Goal: Information Seeking & Learning: Learn about a topic

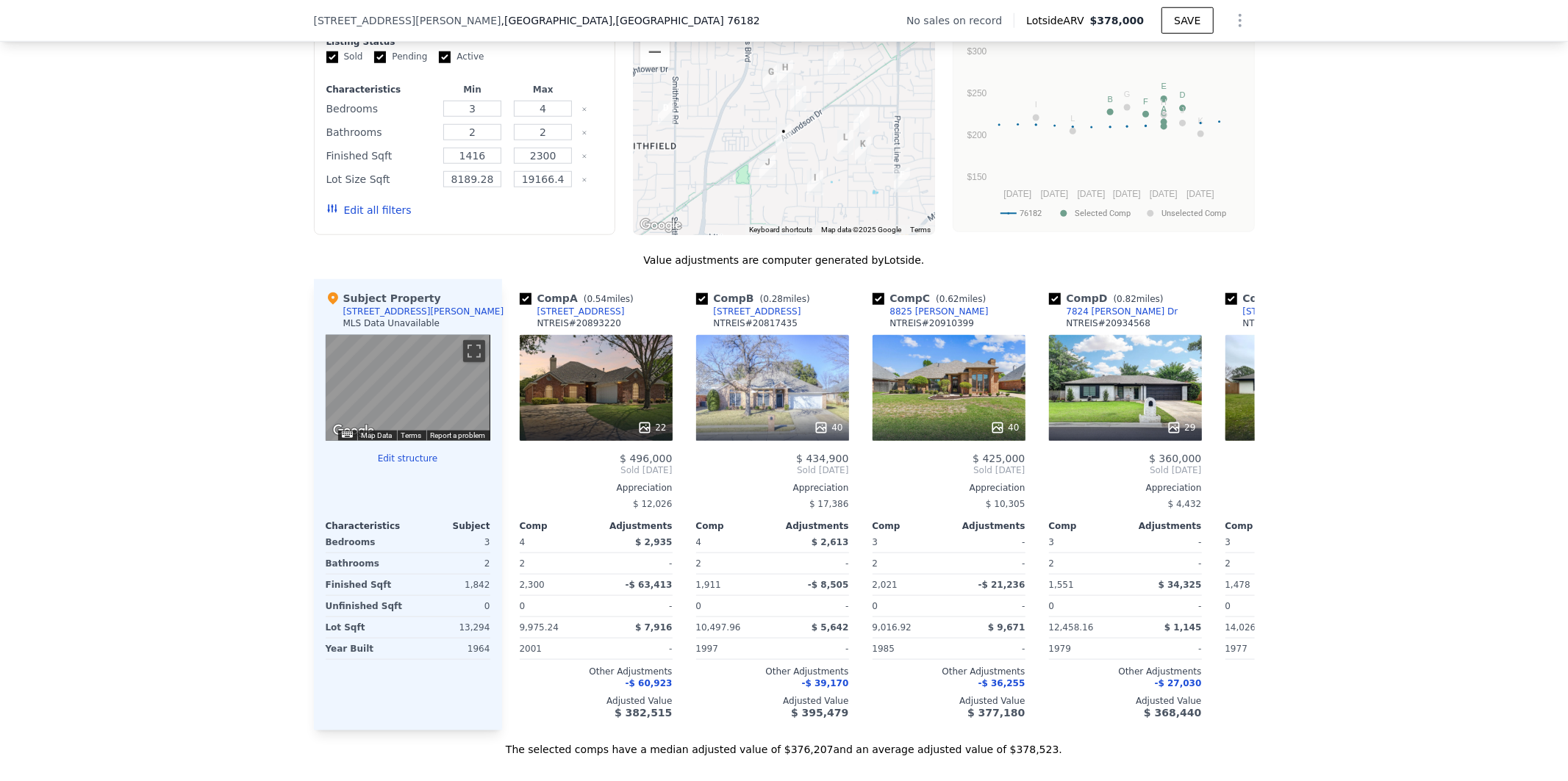
scroll to position [1162, 0]
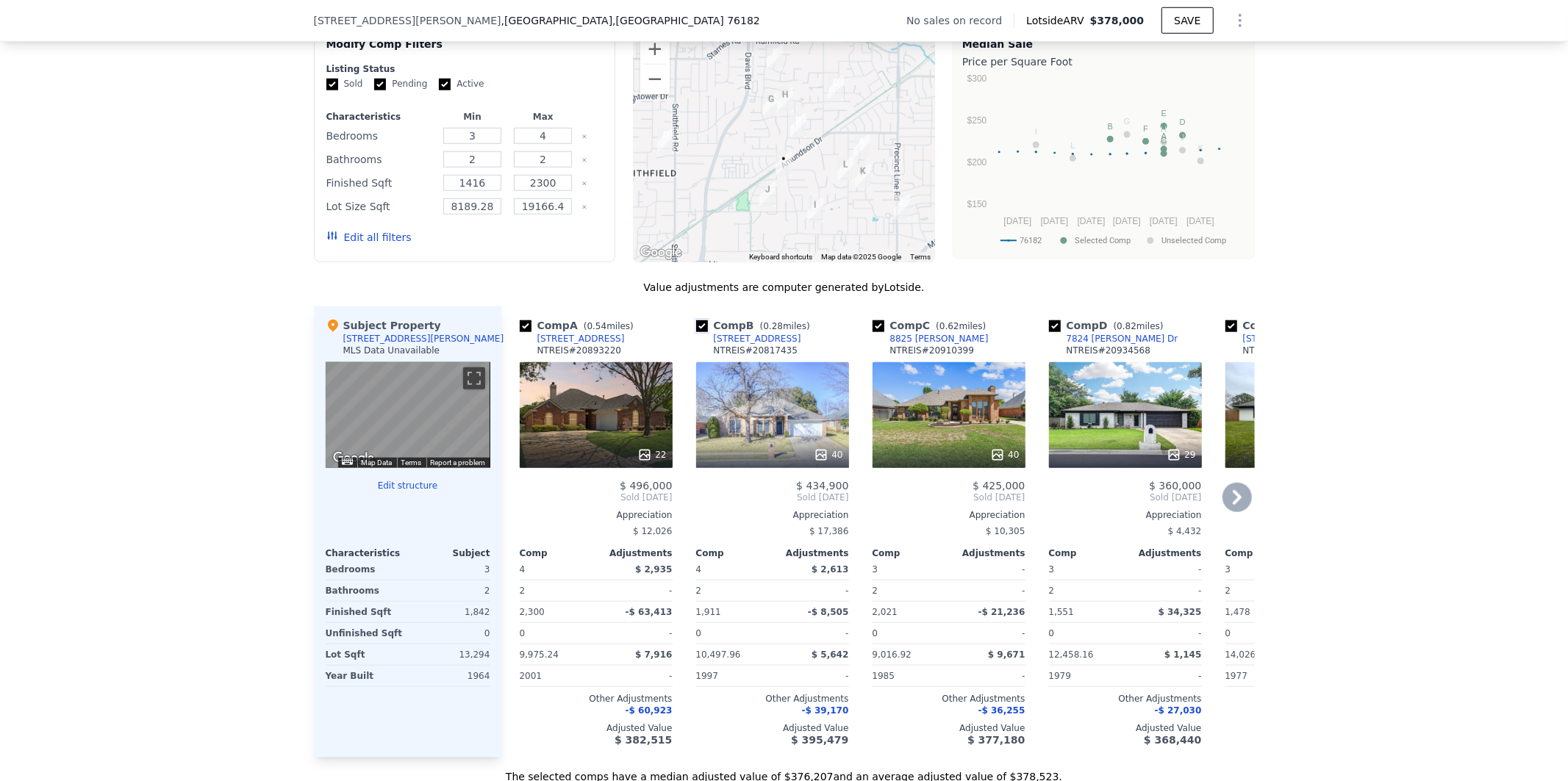
click at [696, 332] on input "checkbox" at bounding box center [701, 325] width 12 height 12
checkbox input "false"
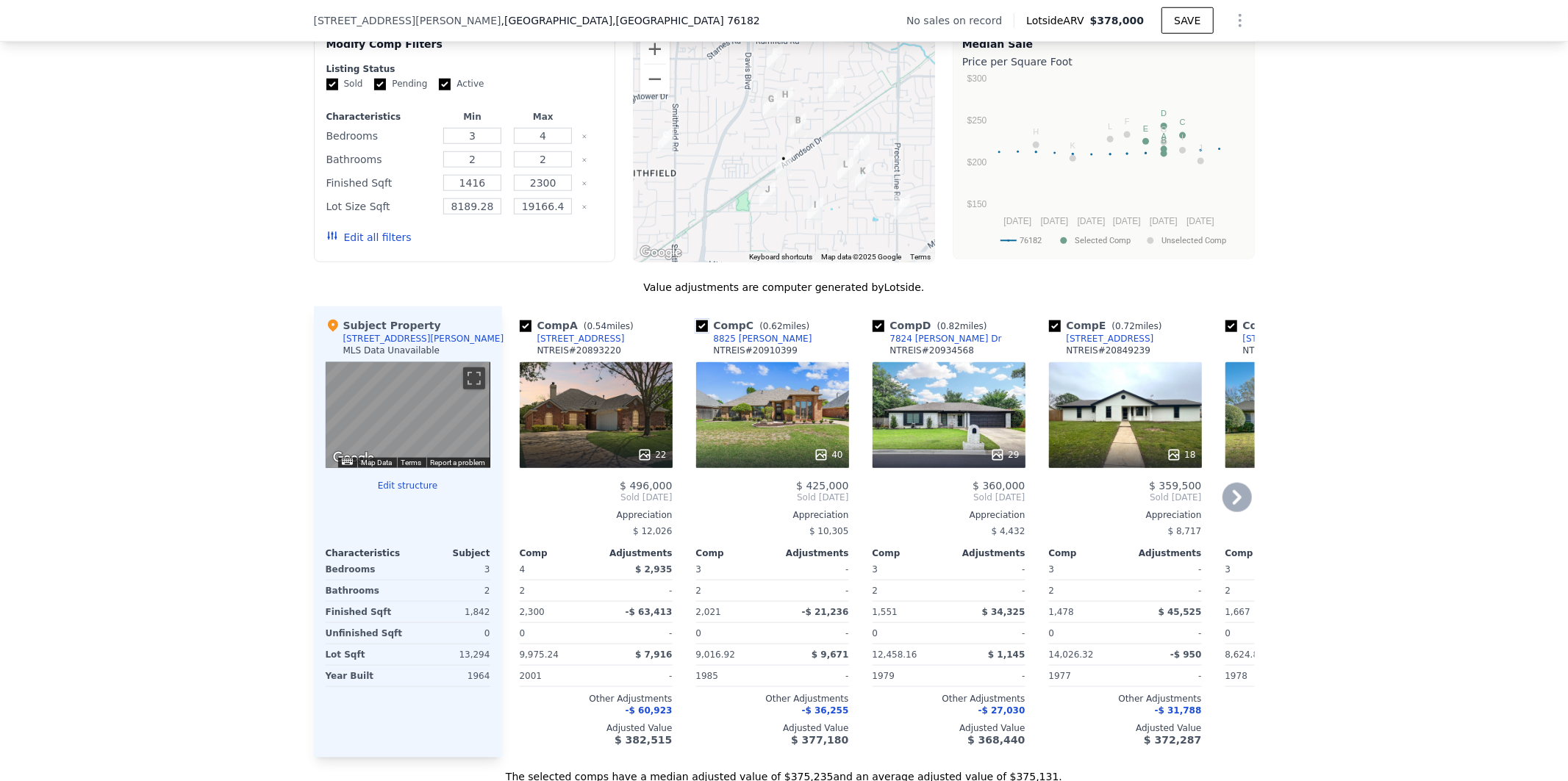
click at [696, 332] on input "checkbox" at bounding box center [701, 325] width 12 height 12
checkbox input "false"
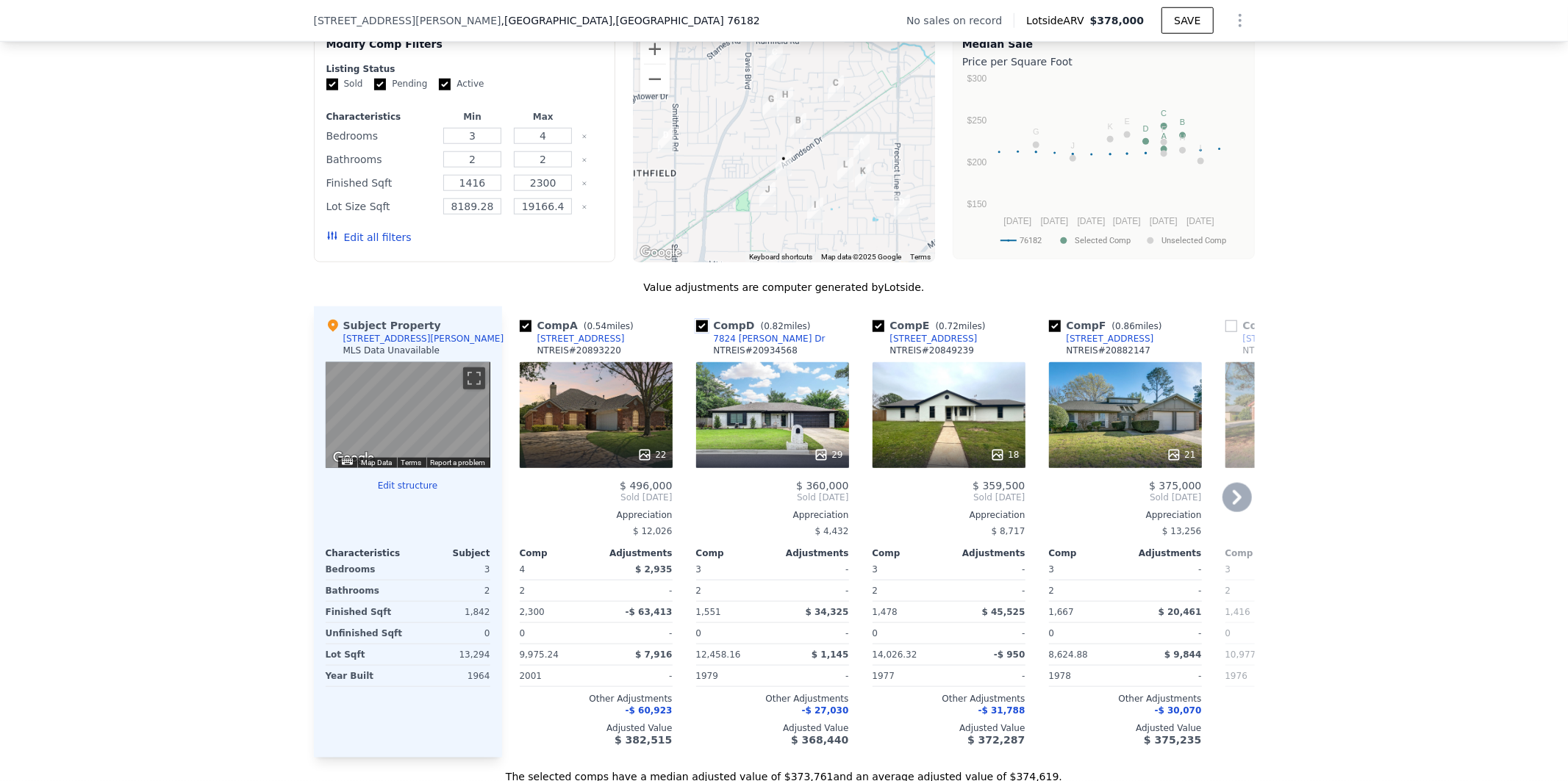
click at [696, 332] on input "checkbox" at bounding box center [701, 325] width 12 height 12
checkbox input "false"
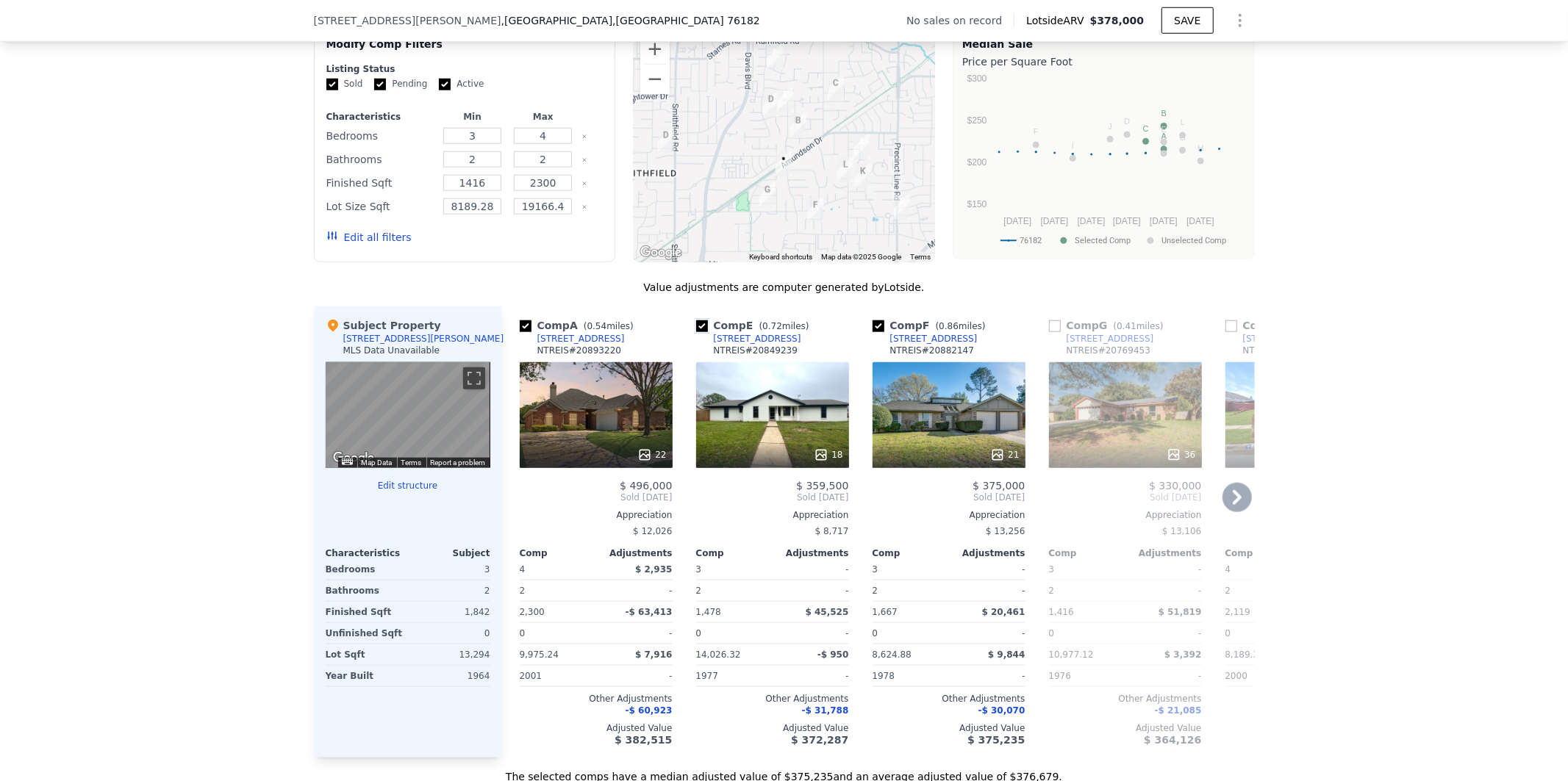
click at [696, 332] on input "checkbox" at bounding box center [701, 325] width 12 height 12
checkbox input "false"
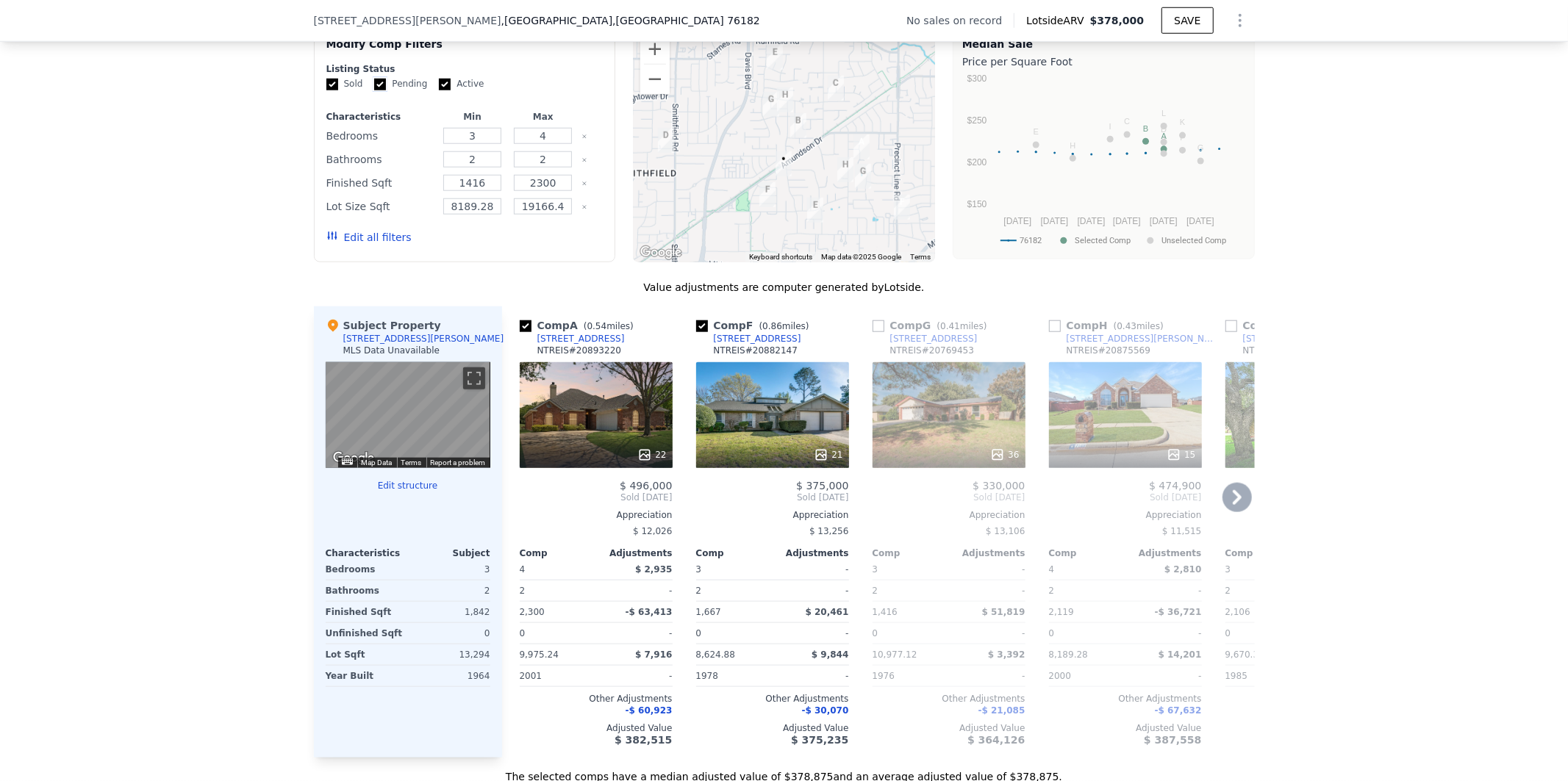
click at [374, 90] on input "Pending" at bounding box center [379, 84] width 12 height 12
checkbox input "false"
click at [439, 90] on input "Active" at bounding box center [444, 84] width 12 height 12
checkbox input "false"
click at [542, 248] on button "Update Search" at bounding box center [547, 237] width 111 height 21
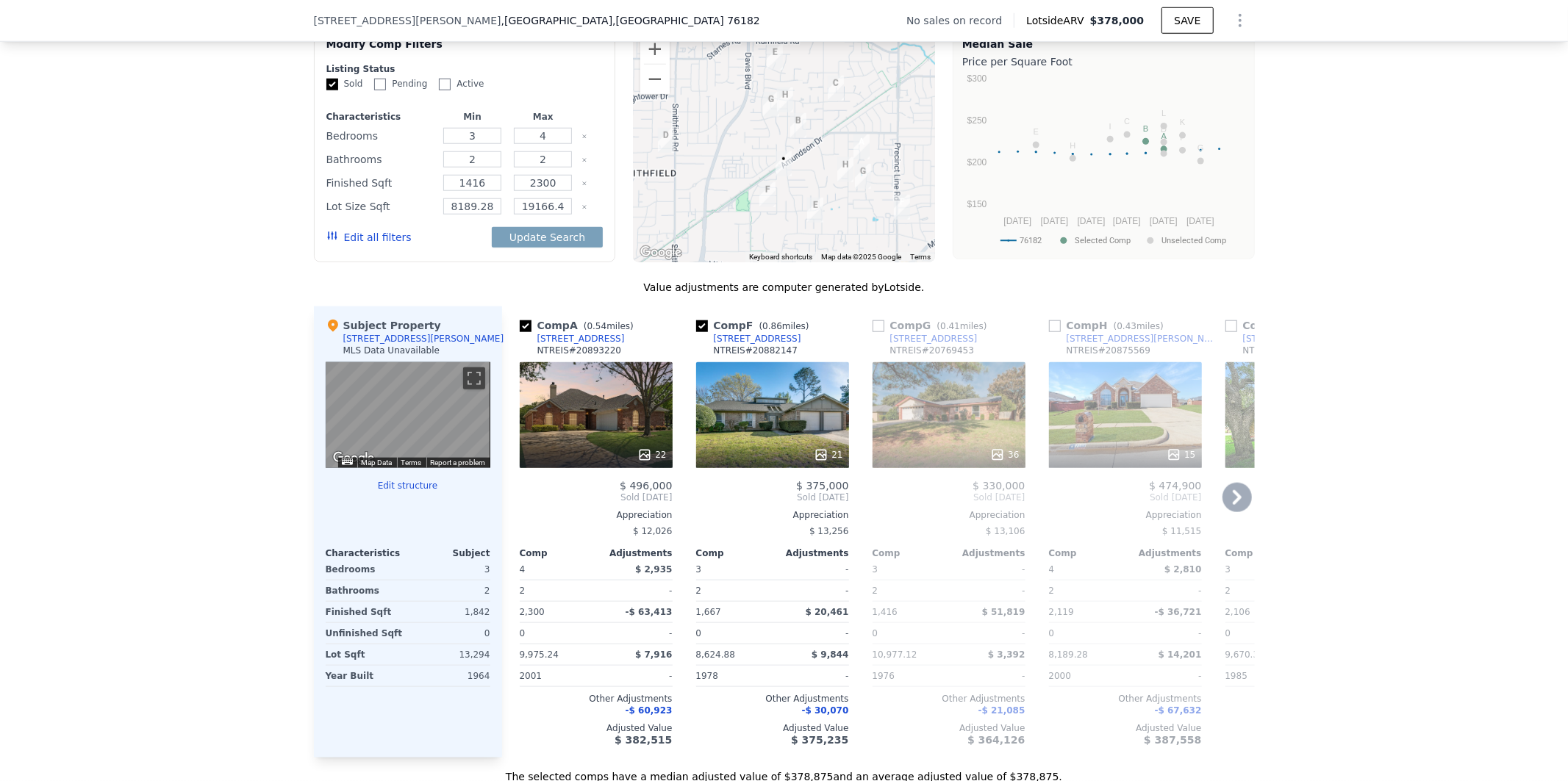
click at [1534, 295] on div "We found 12 sales that match your search Filters Map Prices Modify Comp Filters…" at bounding box center [784, 380] width 1568 height 807
click at [486, 215] on input "8189.28" at bounding box center [472, 207] width 58 height 16
type input "8189"
click at [563, 215] on input "19166.4" at bounding box center [542, 207] width 58 height 16
type input "19166"
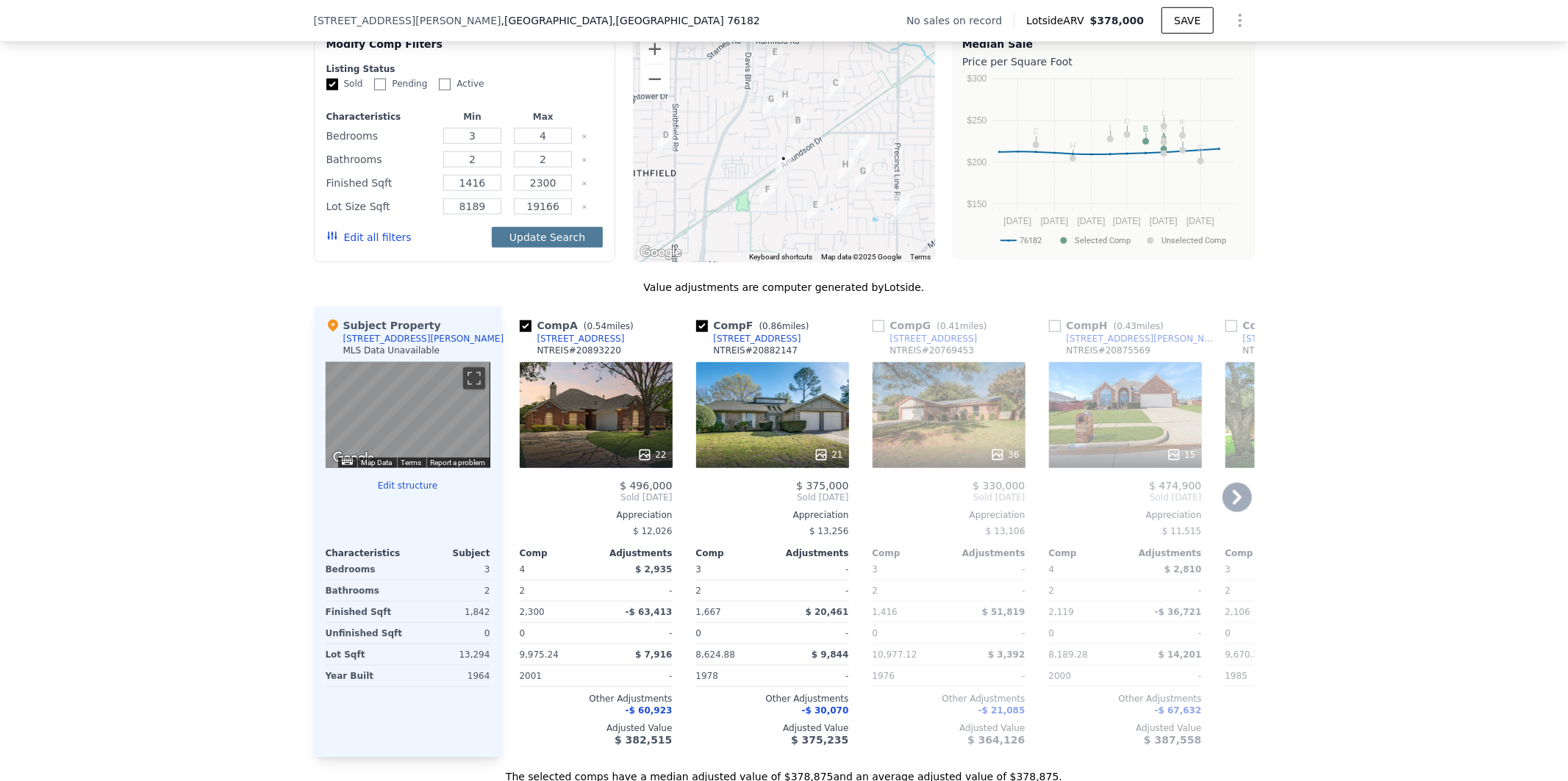
click at [570, 248] on button "Update Search" at bounding box center [547, 237] width 111 height 21
checkbox input "false"
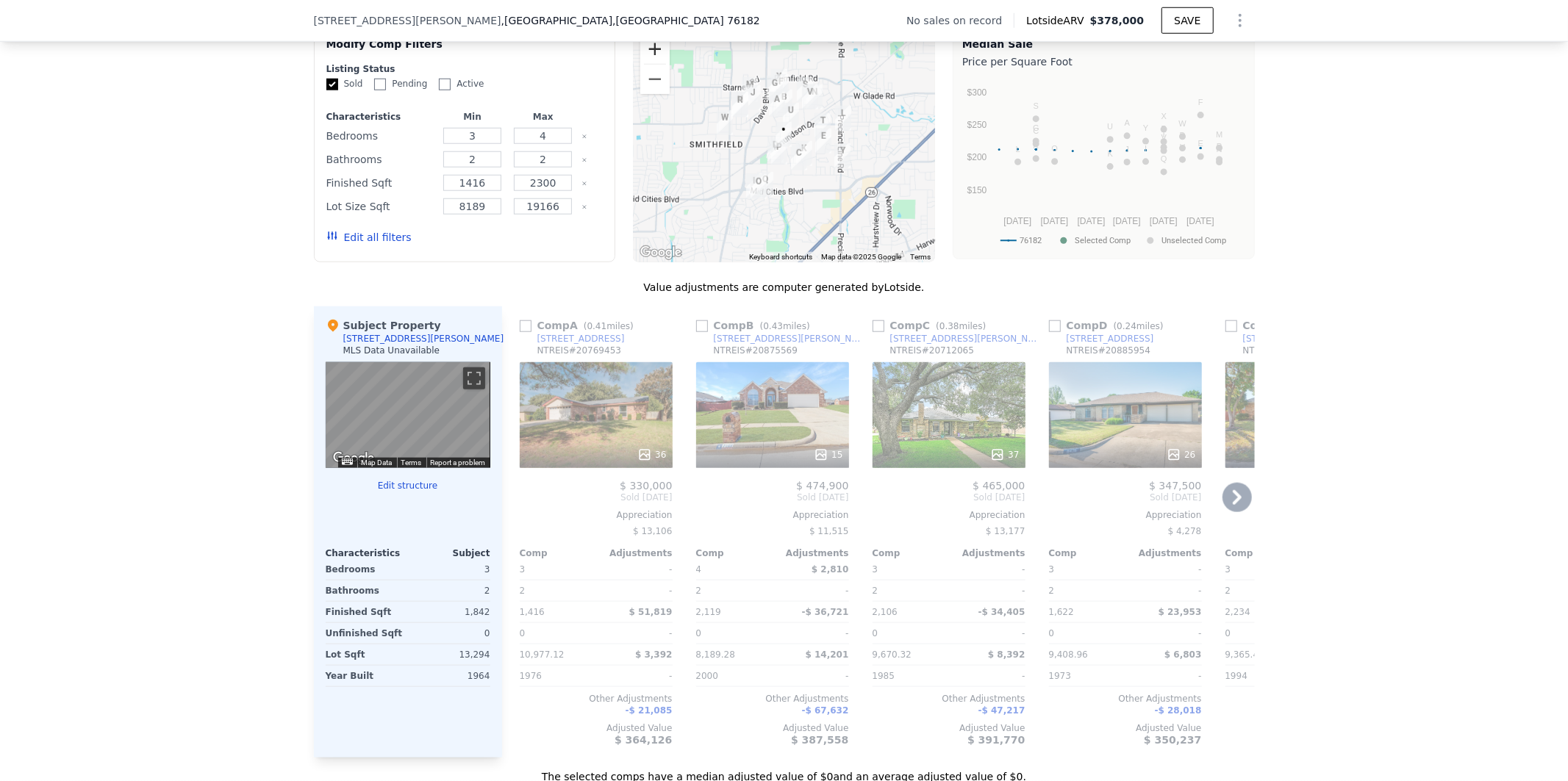
click at [650, 57] on button "Zoom in" at bounding box center [655, 49] width 29 height 29
click at [1050, 332] on input "checkbox" at bounding box center [1054, 325] width 12 height 12
checkbox input "true"
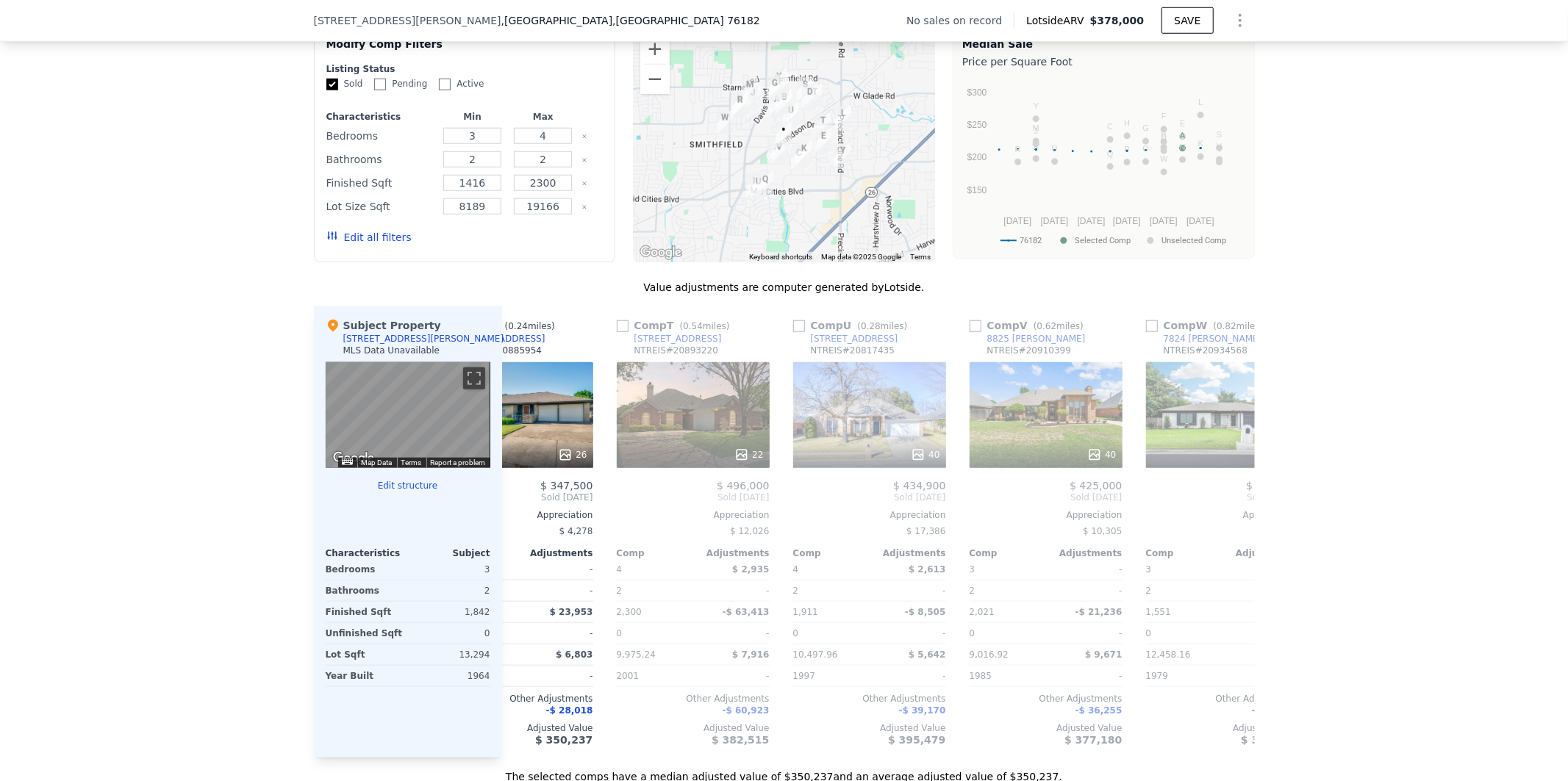
scroll to position [0, 75]
click at [367, 244] on button "Edit all filters" at bounding box center [369, 237] width 86 height 14
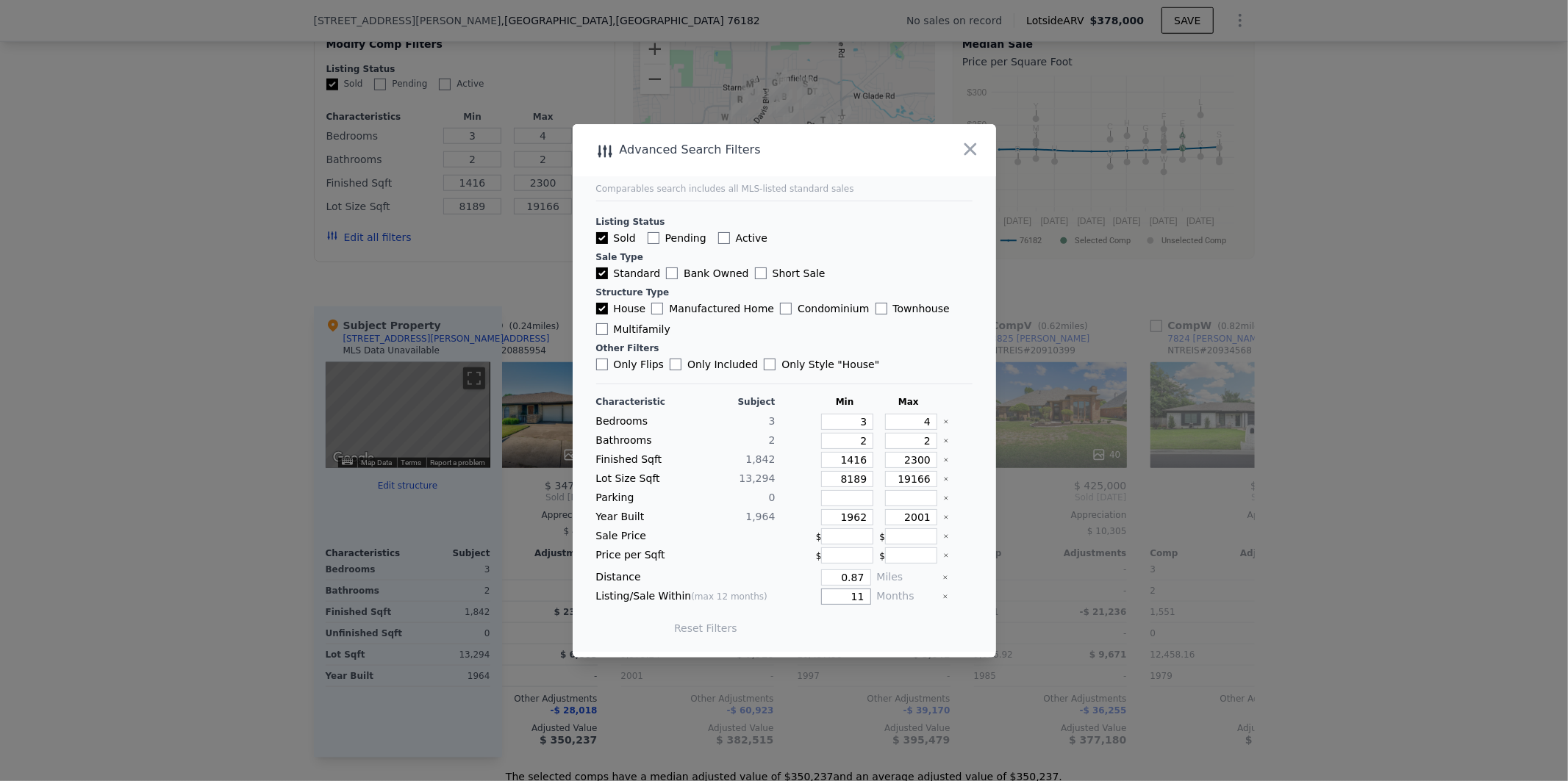
click at [855, 591] on input "11" at bounding box center [846, 596] width 49 height 16
type input "1"
type input "6"
click at [842, 629] on button "Update Search" at bounding box center [865, 628] width 111 height 21
checkbox input "false"
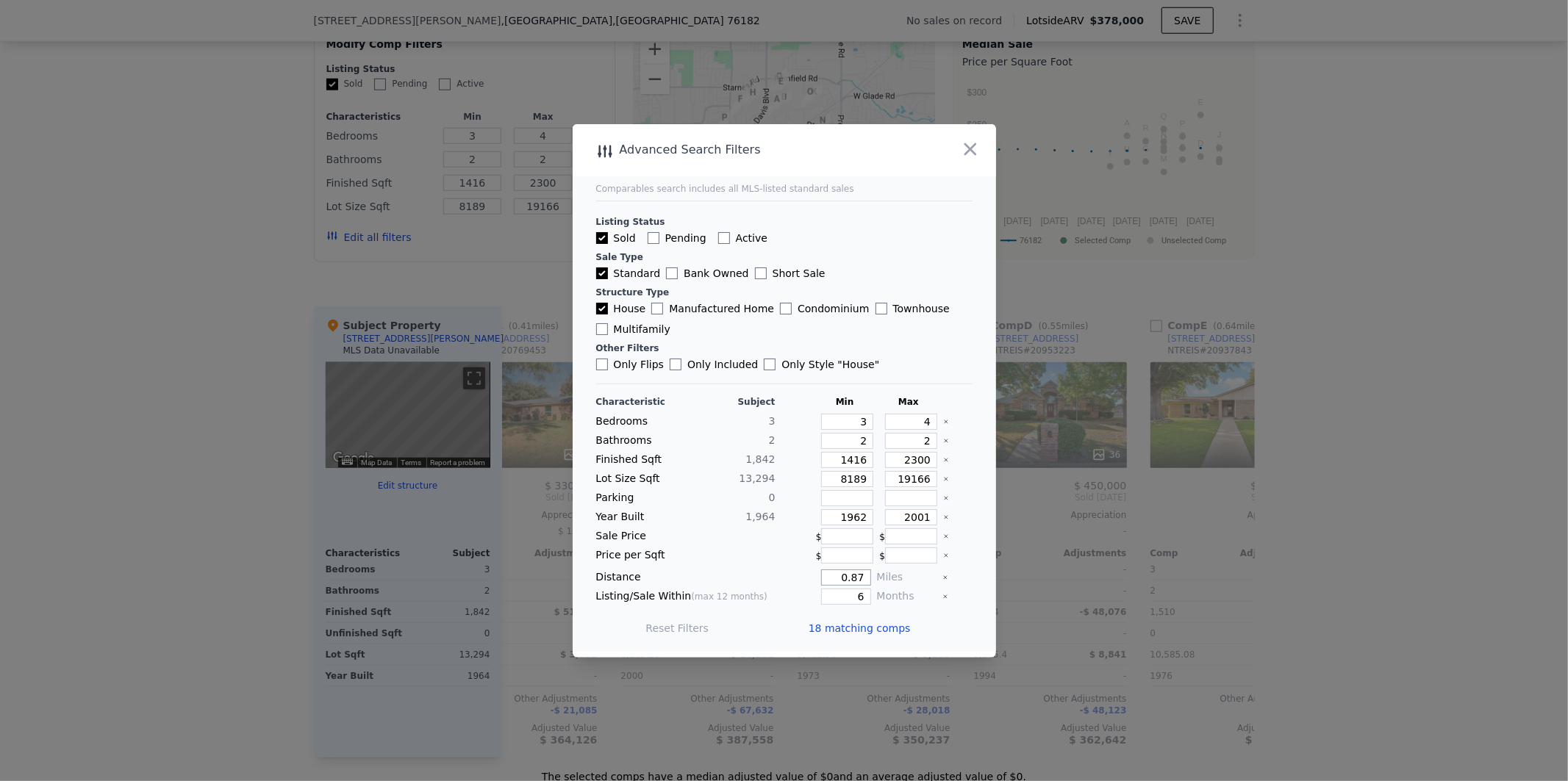
click at [855, 573] on input "0.87" at bounding box center [846, 578] width 49 height 16
type input "0"
type input "0.5"
click at [854, 627] on button "Update Search" at bounding box center [865, 628] width 111 height 21
click at [1415, 459] on div at bounding box center [784, 390] width 1568 height 781
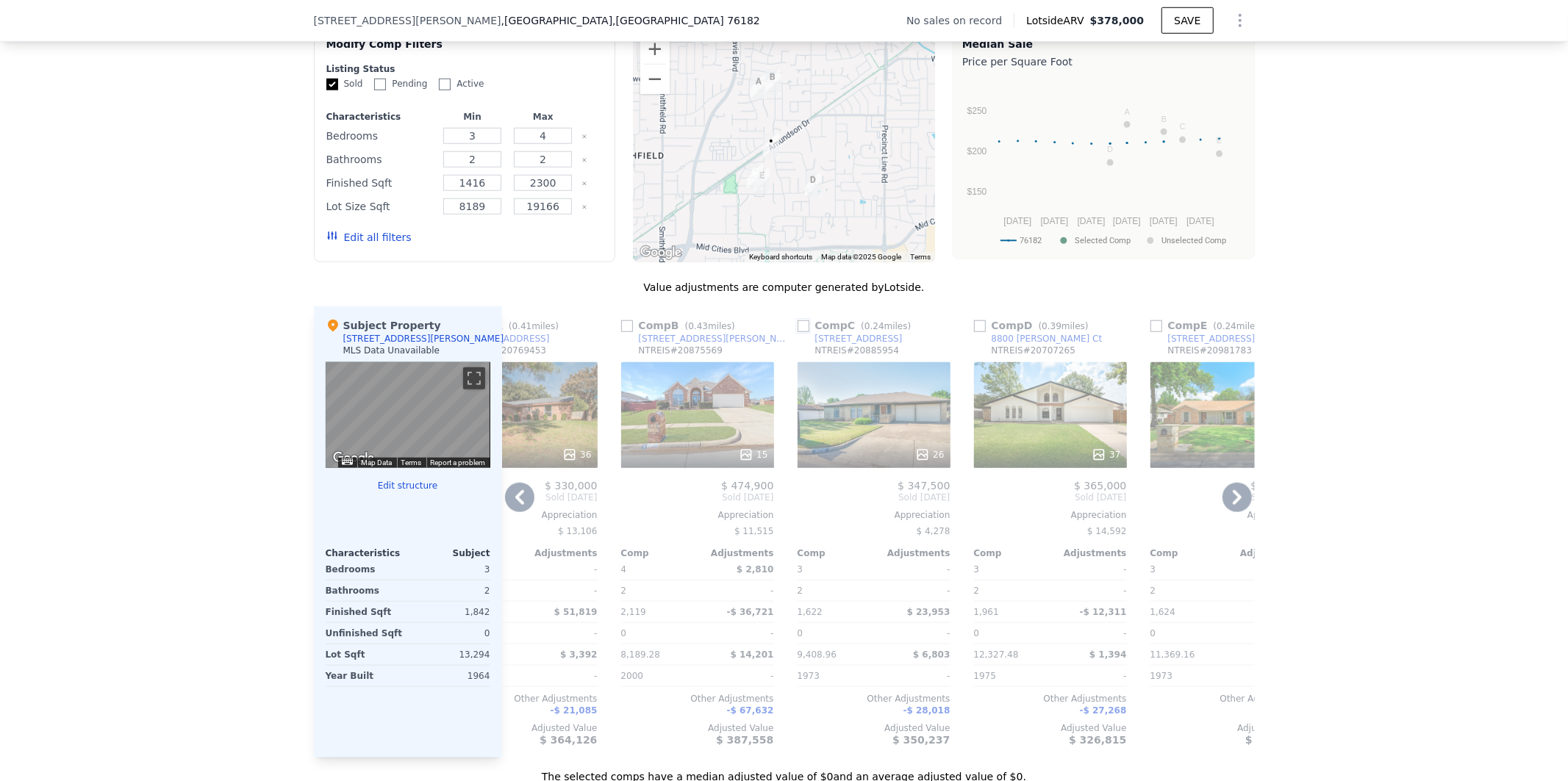
click at [799, 332] on input "checkbox" at bounding box center [803, 325] width 12 height 12
checkbox input "true"
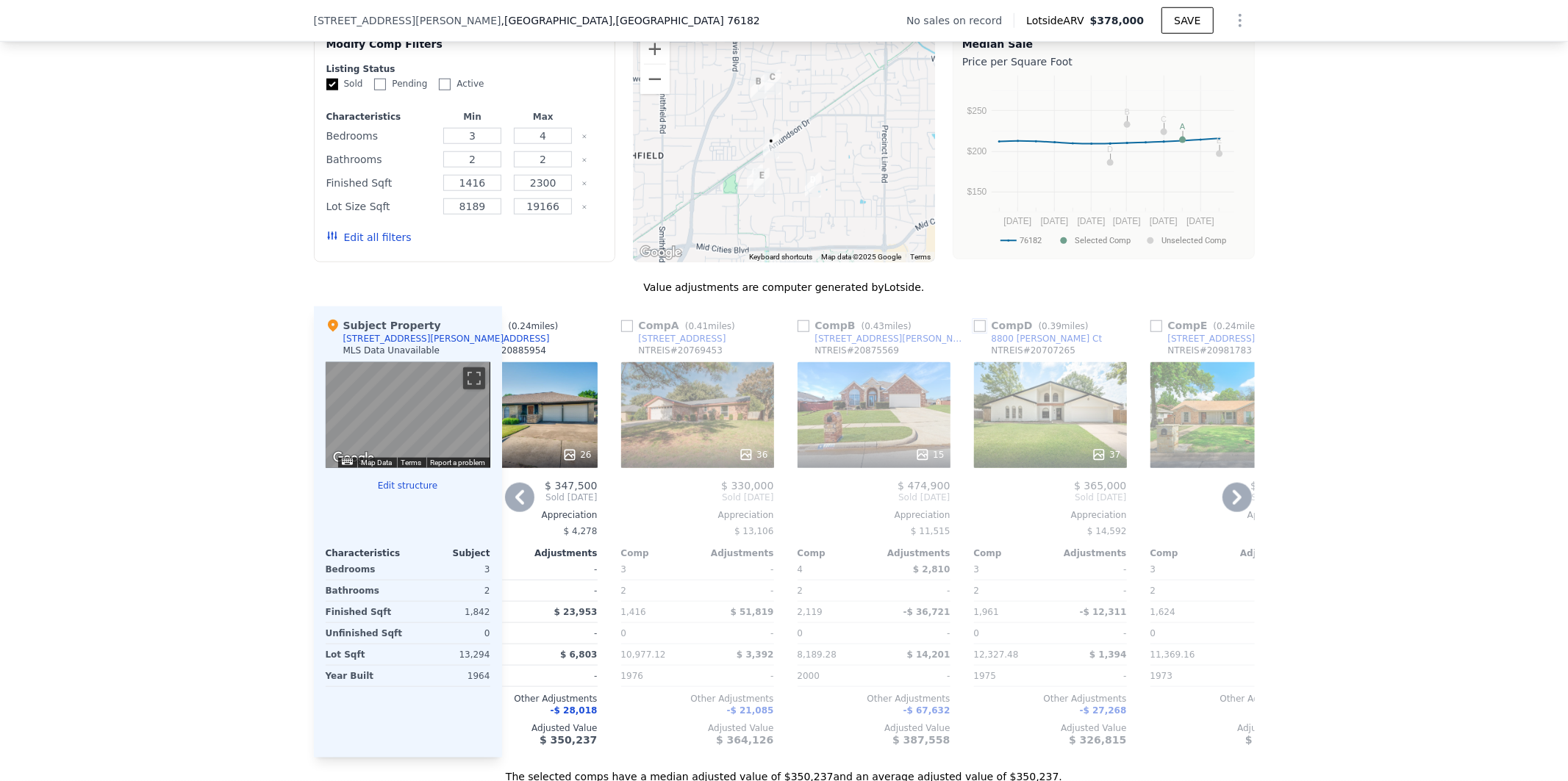
click at [974, 332] on input "checkbox" at bounding box center [979, 325] width 12 height 12
checkbox input "true"
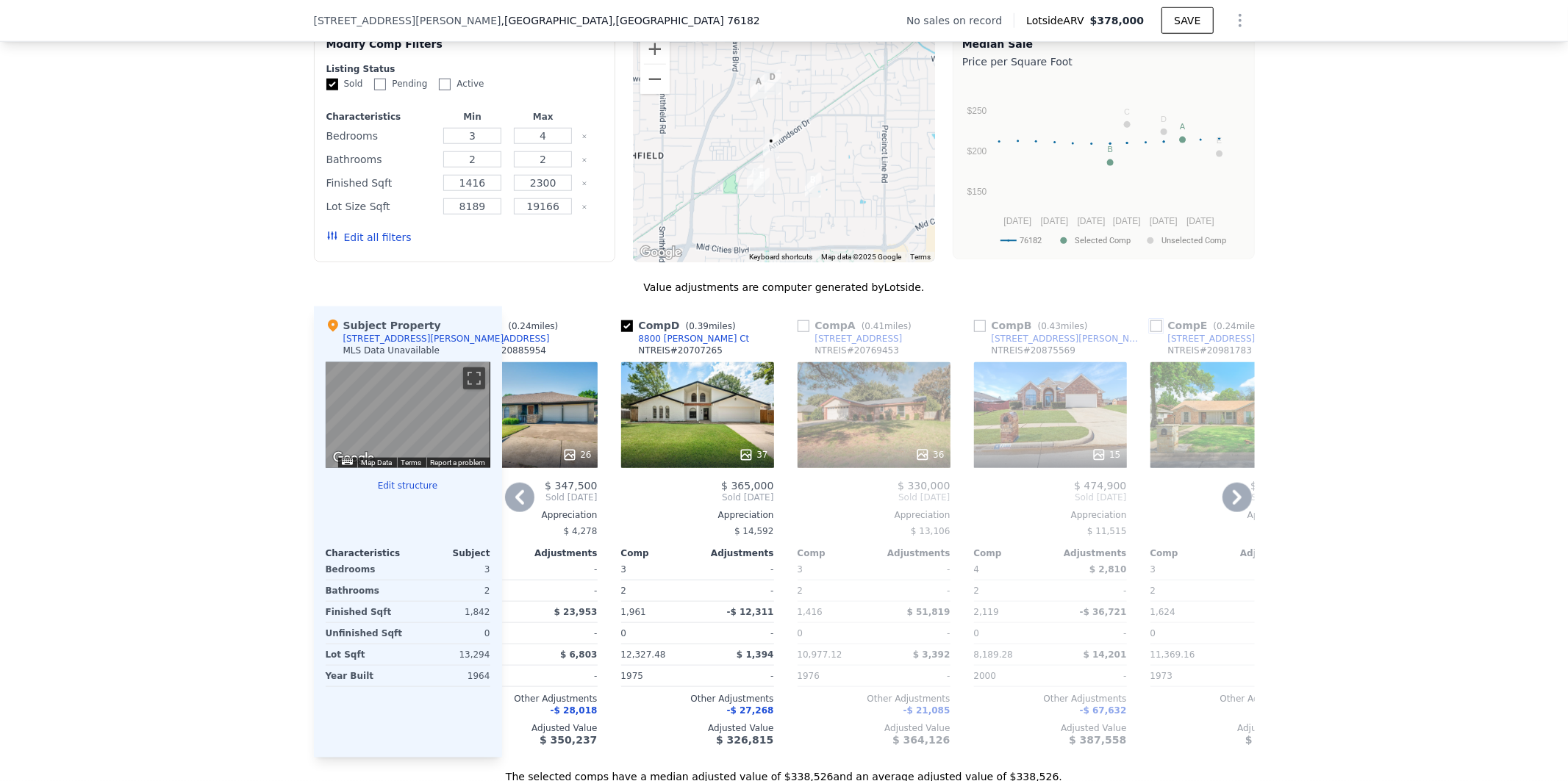
click at [1151, 332] on input "checkbox" at bounding box center [1156, 325] width 12 height 12
checkbox input "true"
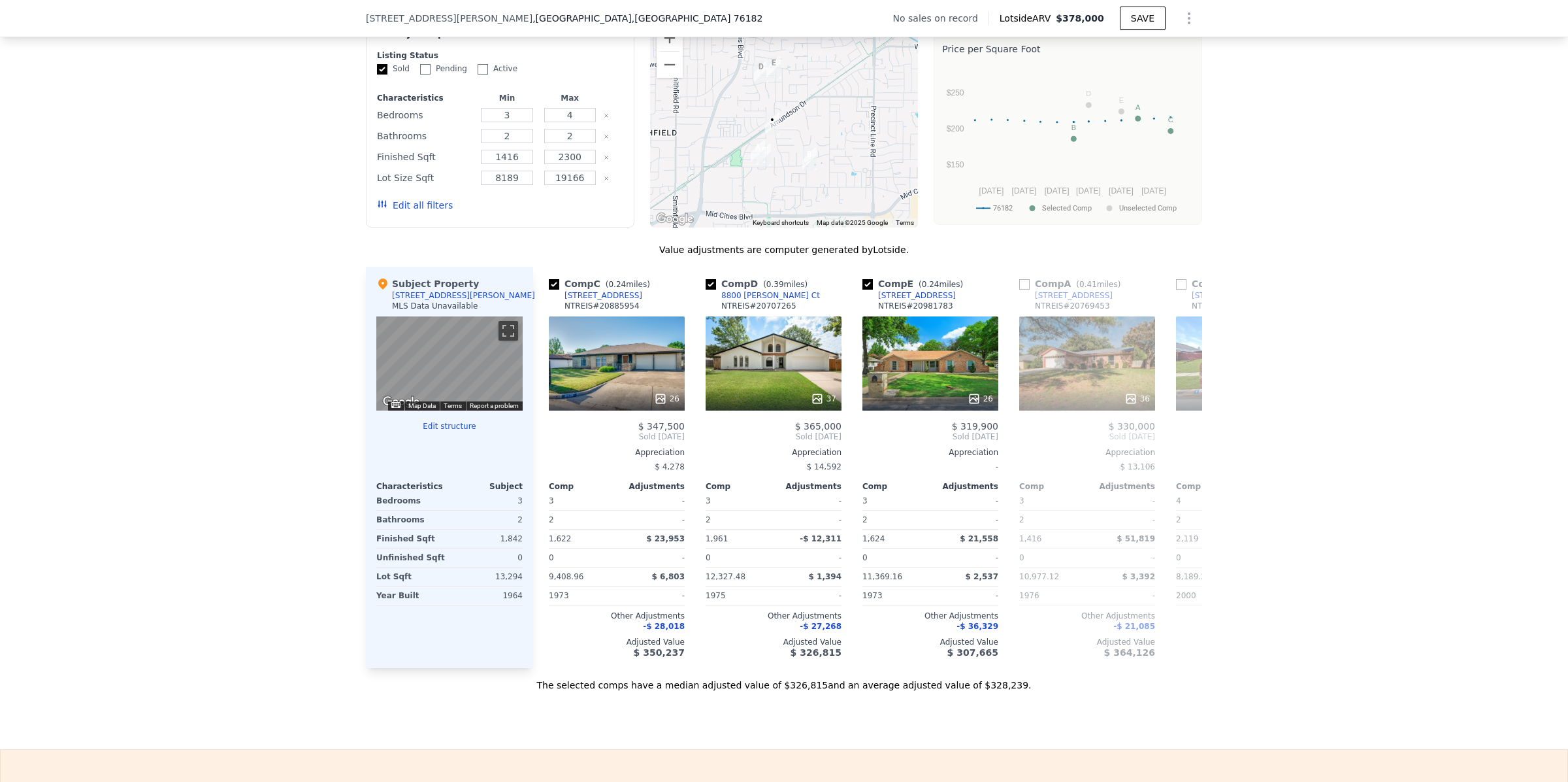
scroll to position [1003, 0]
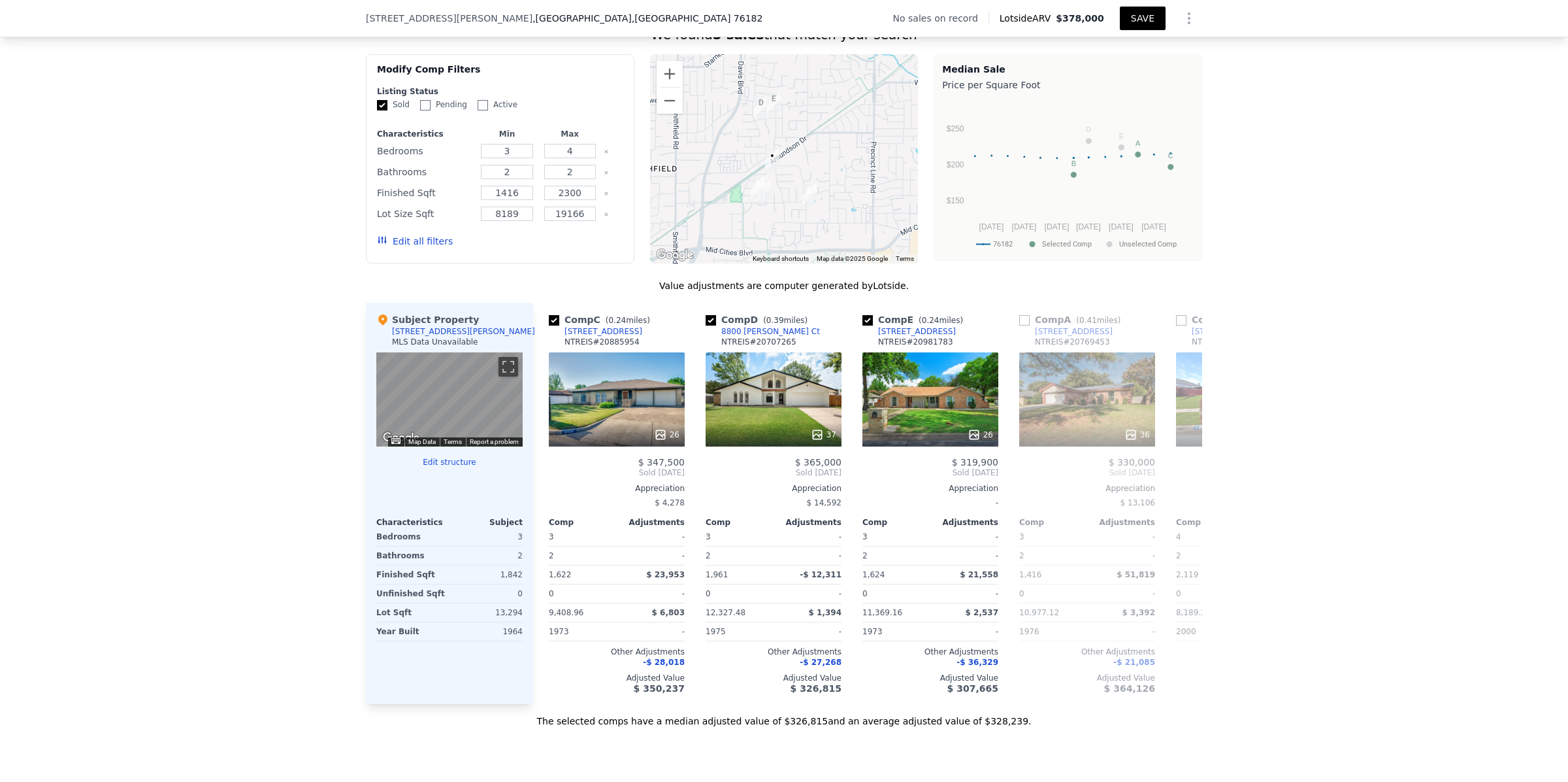
click at [1144, 13] on button "SAVE" at bounding box center [1143, 18] width 46 height 24
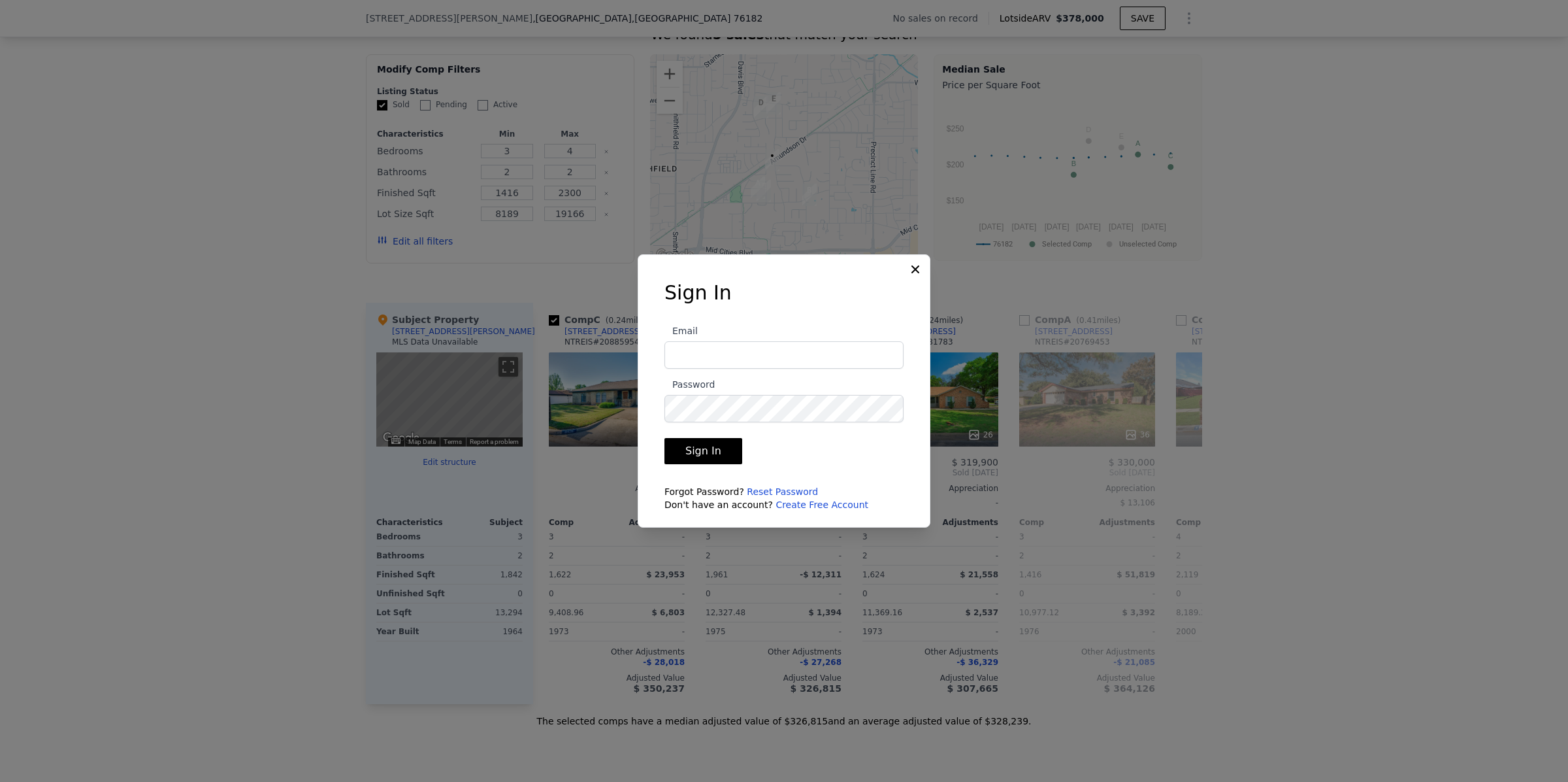
type input "[PERSON_NAME][EMAIL_ADDRESS][DOMAIN_NAME]"
click at [704, 451] on button "Sign In" at bounding box center [703, 450] width 78 height 26
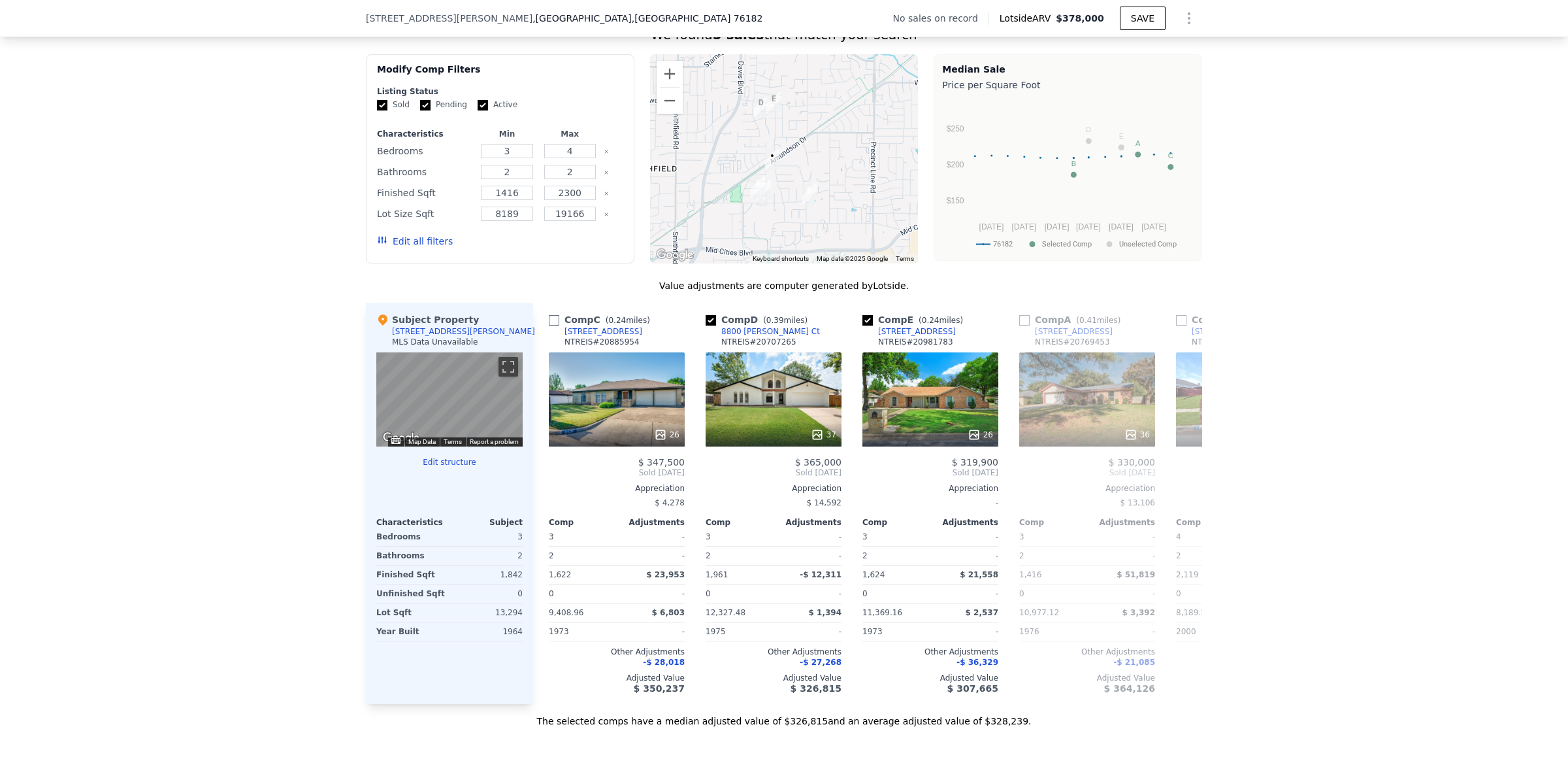
checkbox input "true"
type input "8189.28"
type input "19166.4"
checkbox input "false"
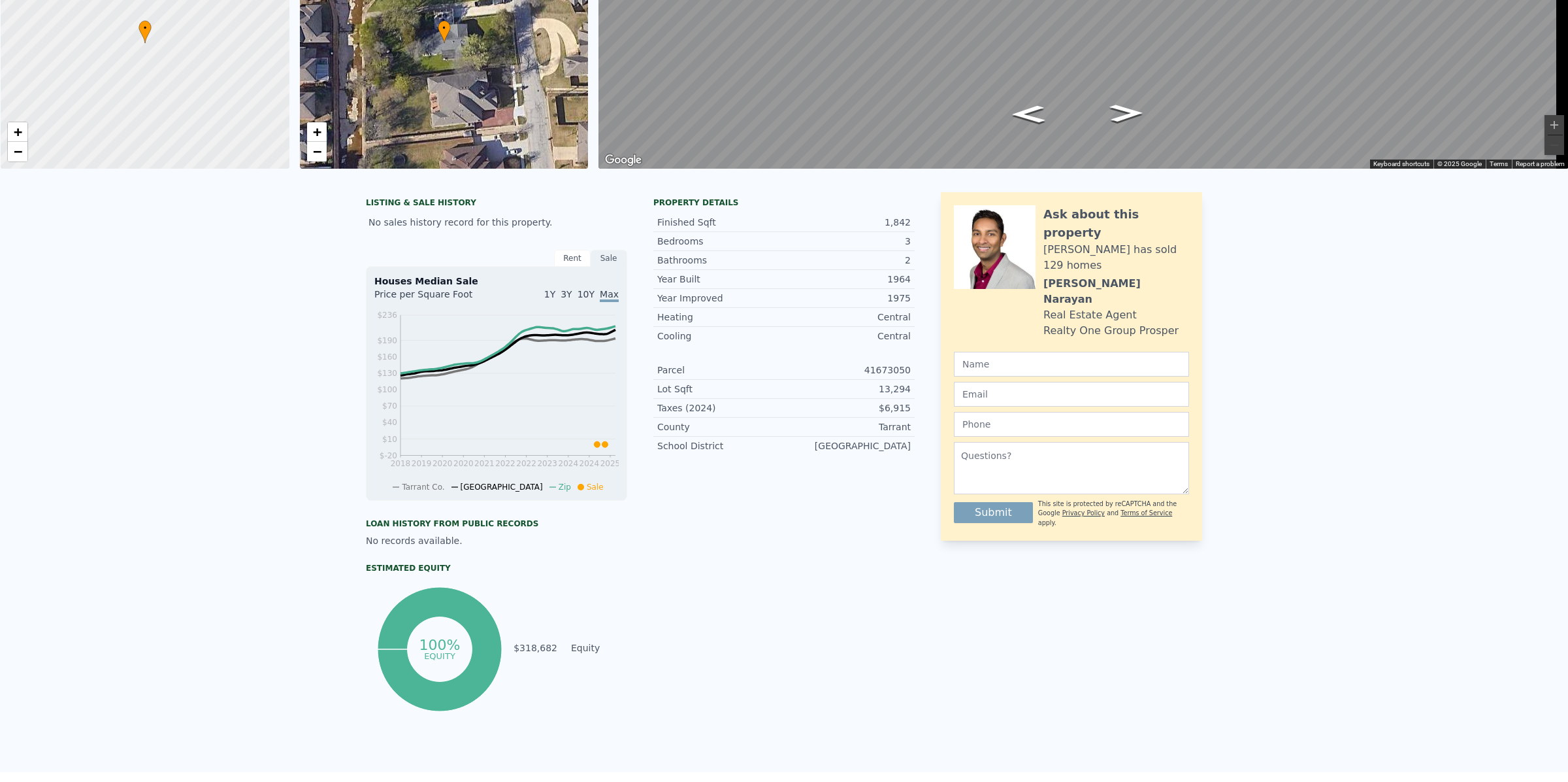
scroll to position [0, 0]
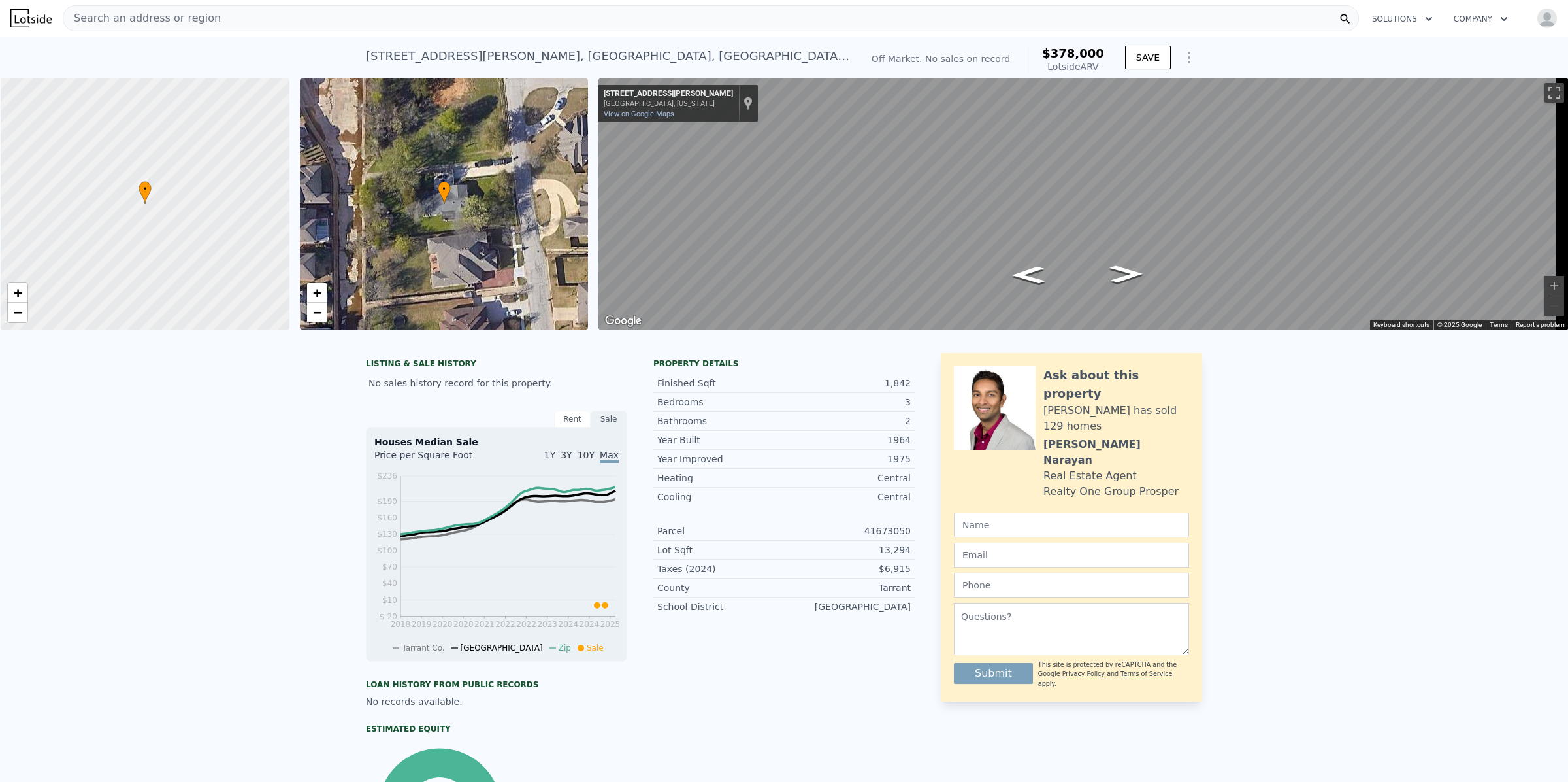
click at [1393, 17] on img "button" at bounding box center [1547, 18] width 21 height 21
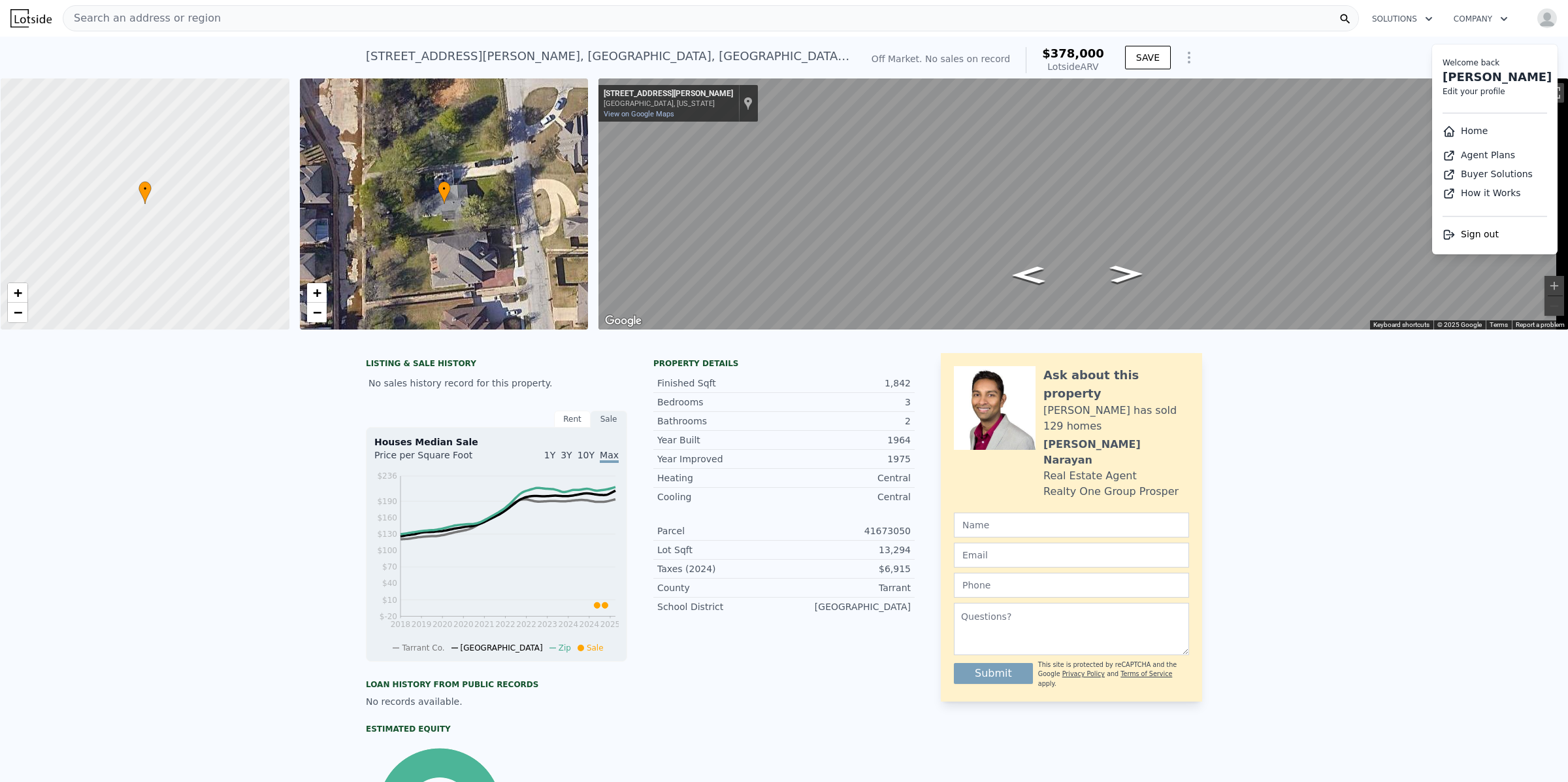
click at [1393, 541] on div "LISTING & SALE HISTORY No sales history record for this property. Rent Sale Ren…" at bounding box center [784, 638] width 1568 height 590
